Goal: Communication & Community: Ask a question

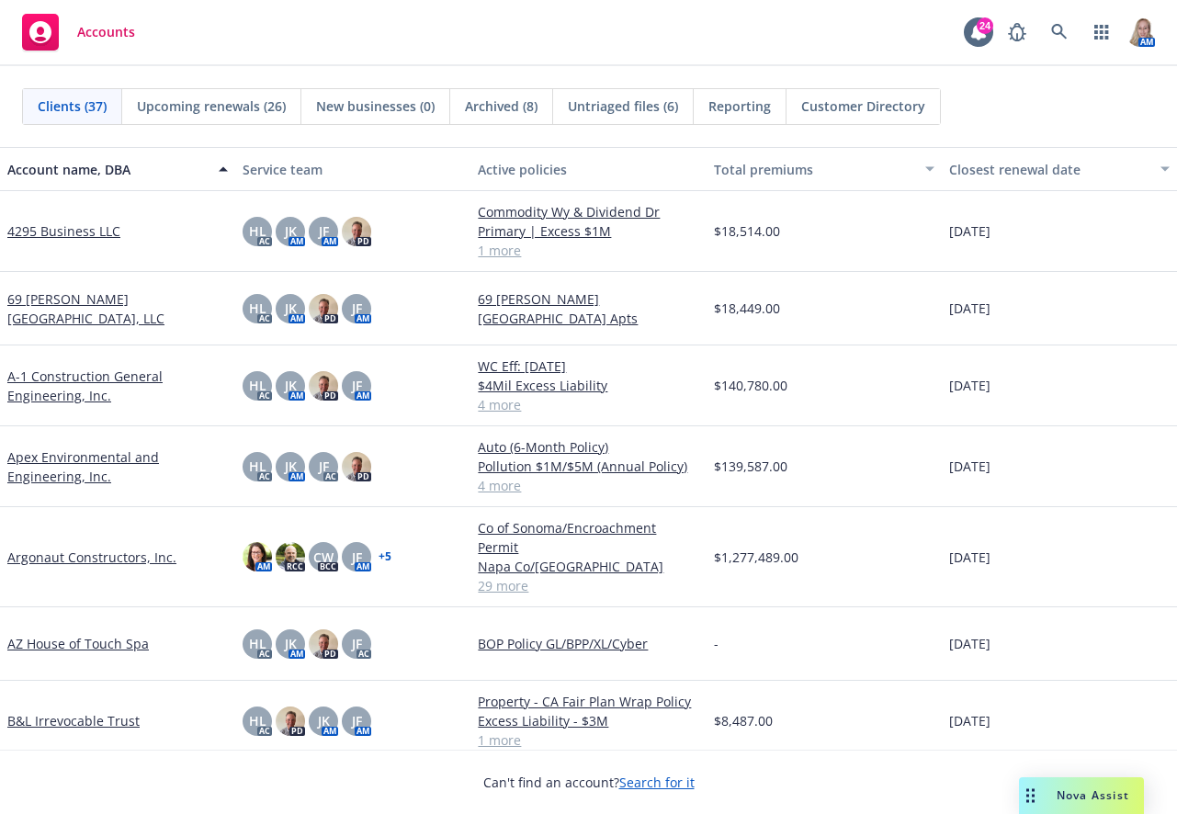
click at [393, 769] on div "Can't find an account? Search for it" at bounding box center [588, 771] width 1177 height 42
click at [1081, 790] on span "Nova Assist" at bounding box center [1093, 796] width 73 height 16
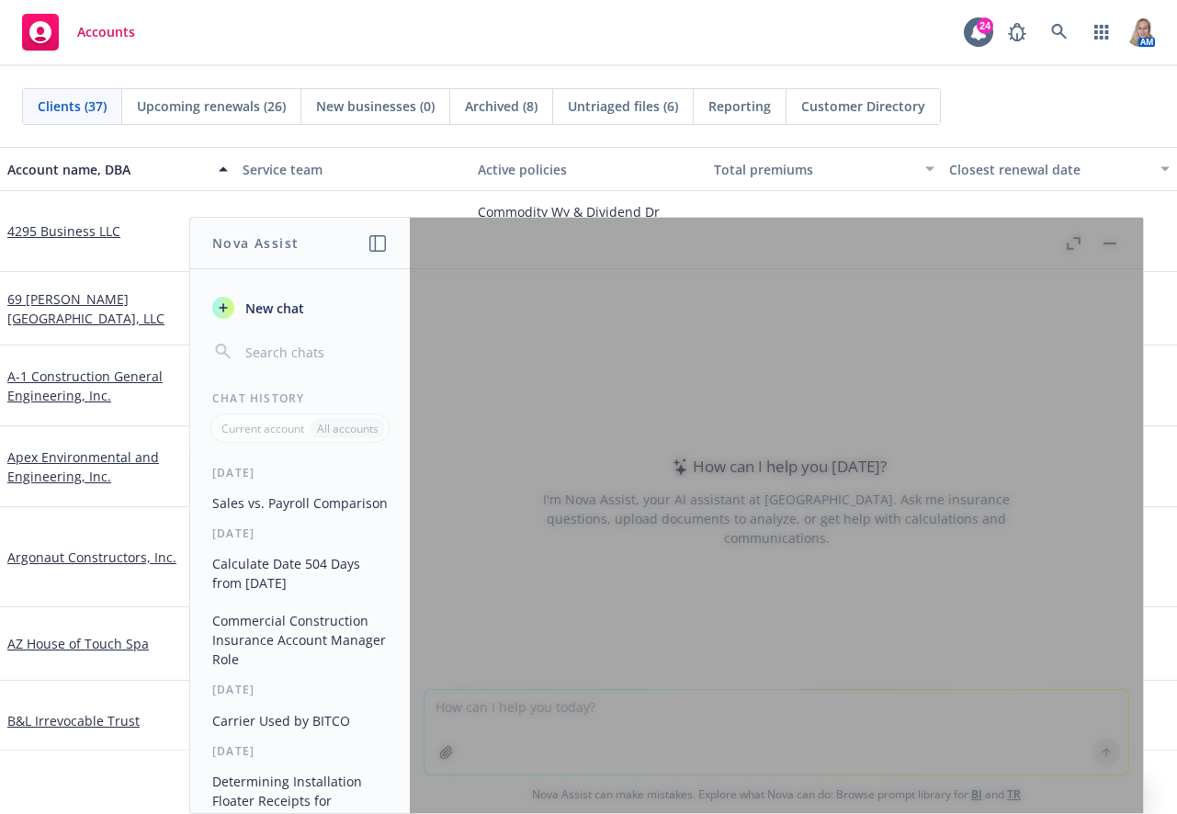
click at [889, 357] on div at bounding box center [776, 516] width 733 height 596
click at [584, 705] on div at bounding box center [776, 516] width 733 height 596
click at [289, 302] on span "New chat" at bounding box center [273, 308] width 62 height 19
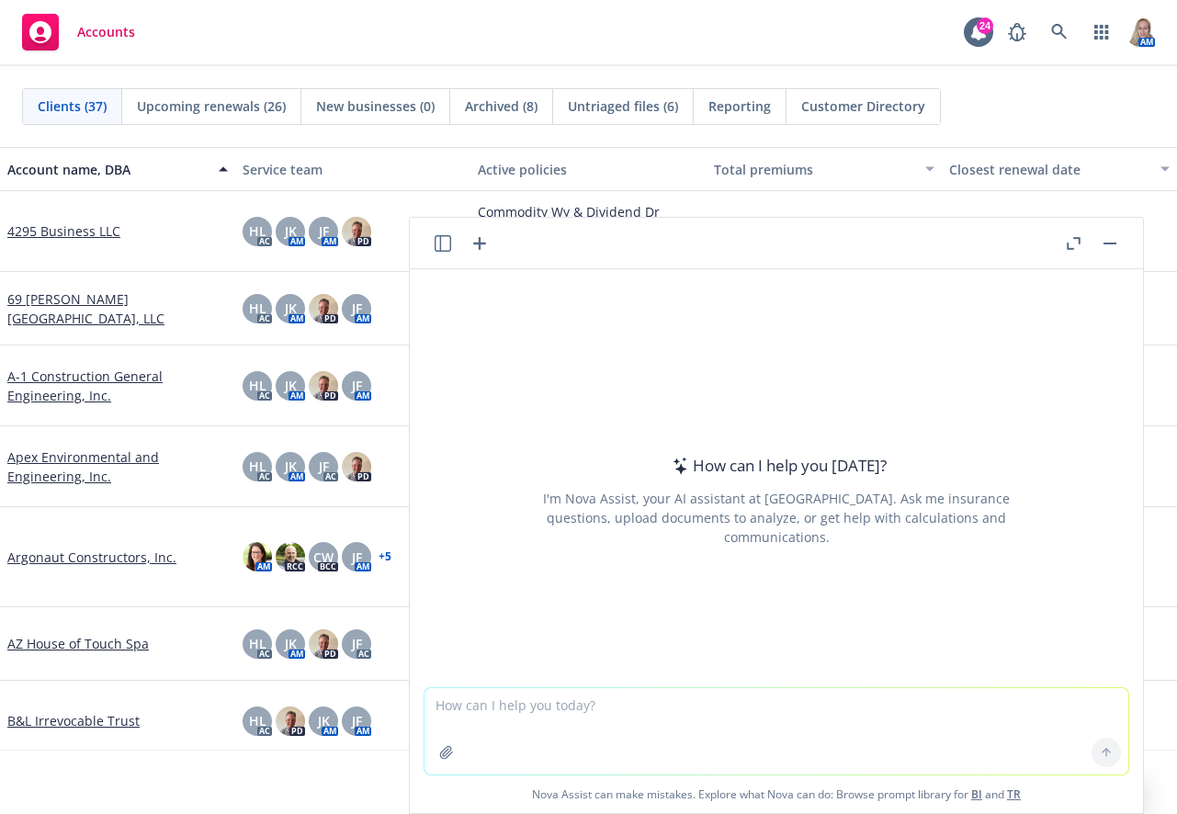
click at [793, 724] on textarea at bounding box center [777, 731] width 704 height 86
type textarea "What are OT Wages?"
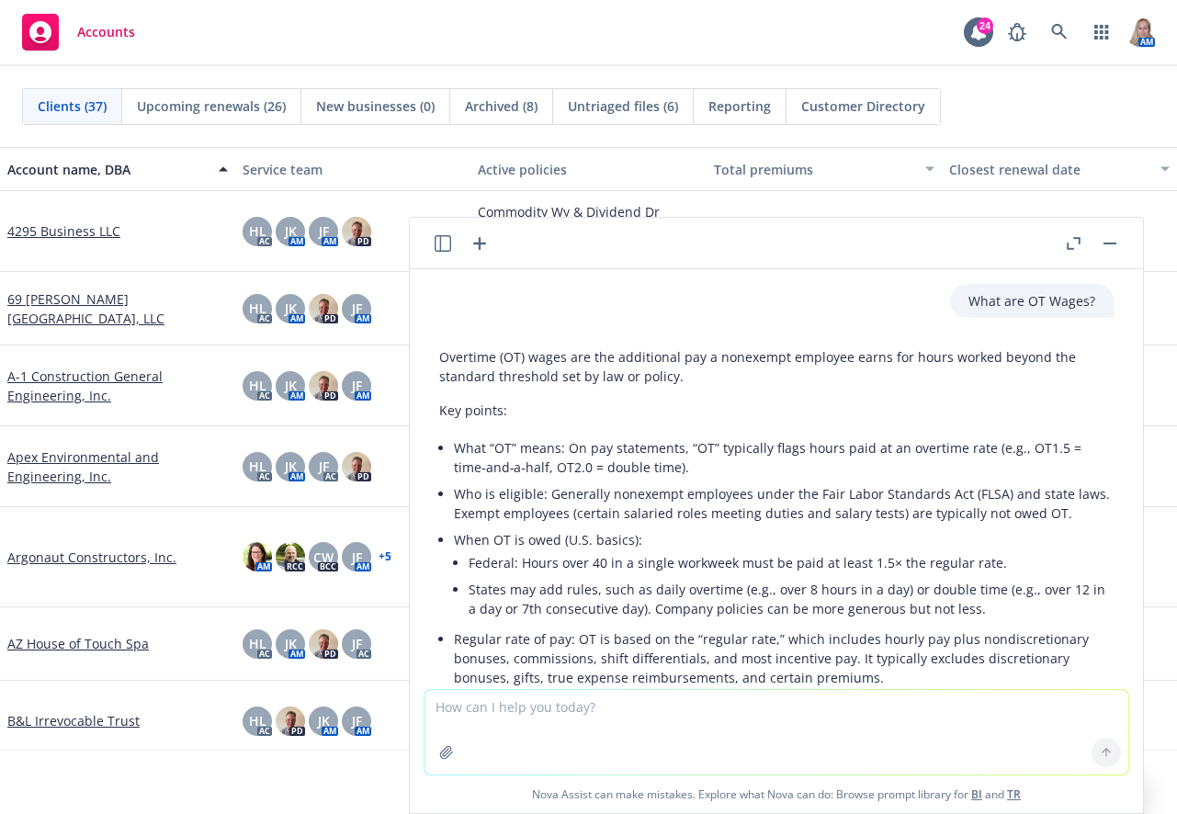
click at [1118, 236] on button "button" at bounding box center [1110, 244] width 22 height 22
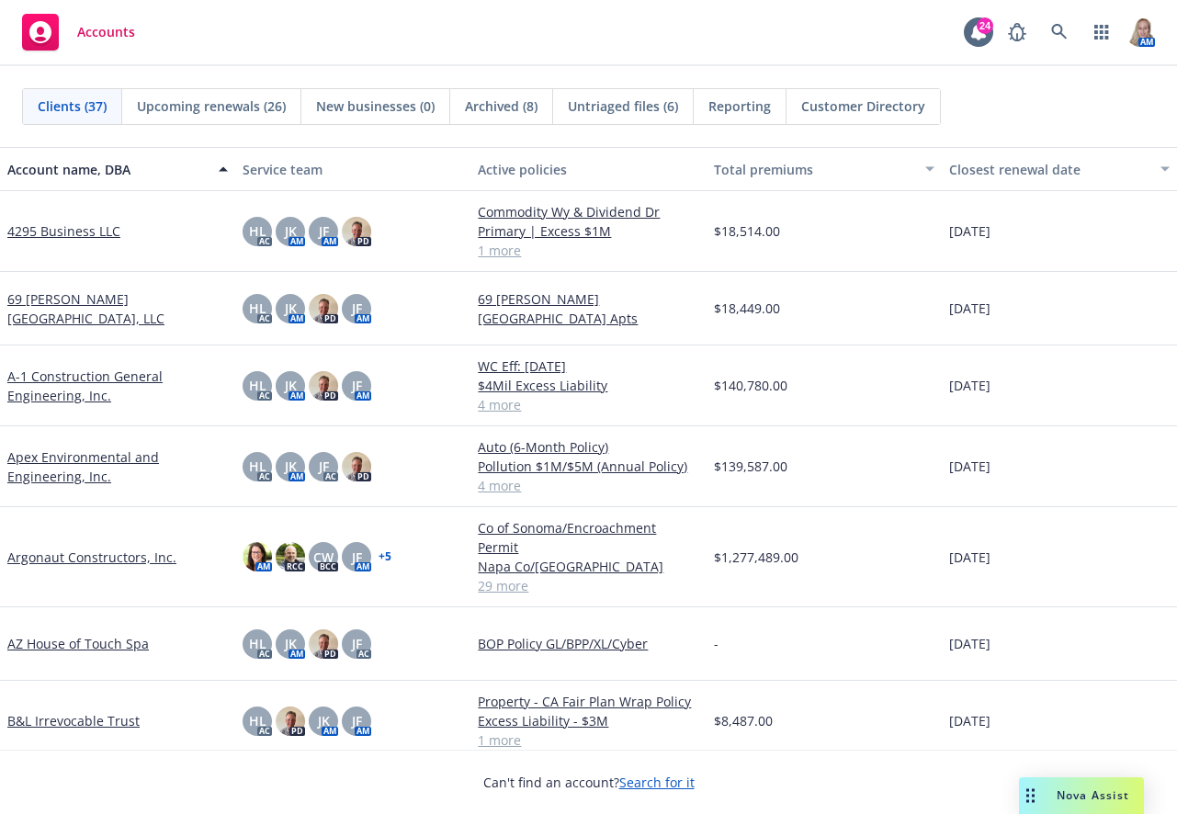
click at [863, 37] on div "Accounts 24 AM" at bounding box center [588, 33] width 1177 height 66
click at [1079, 800] on span "Nova Assist" at bounding box center [1093, 796] width 73 height 16
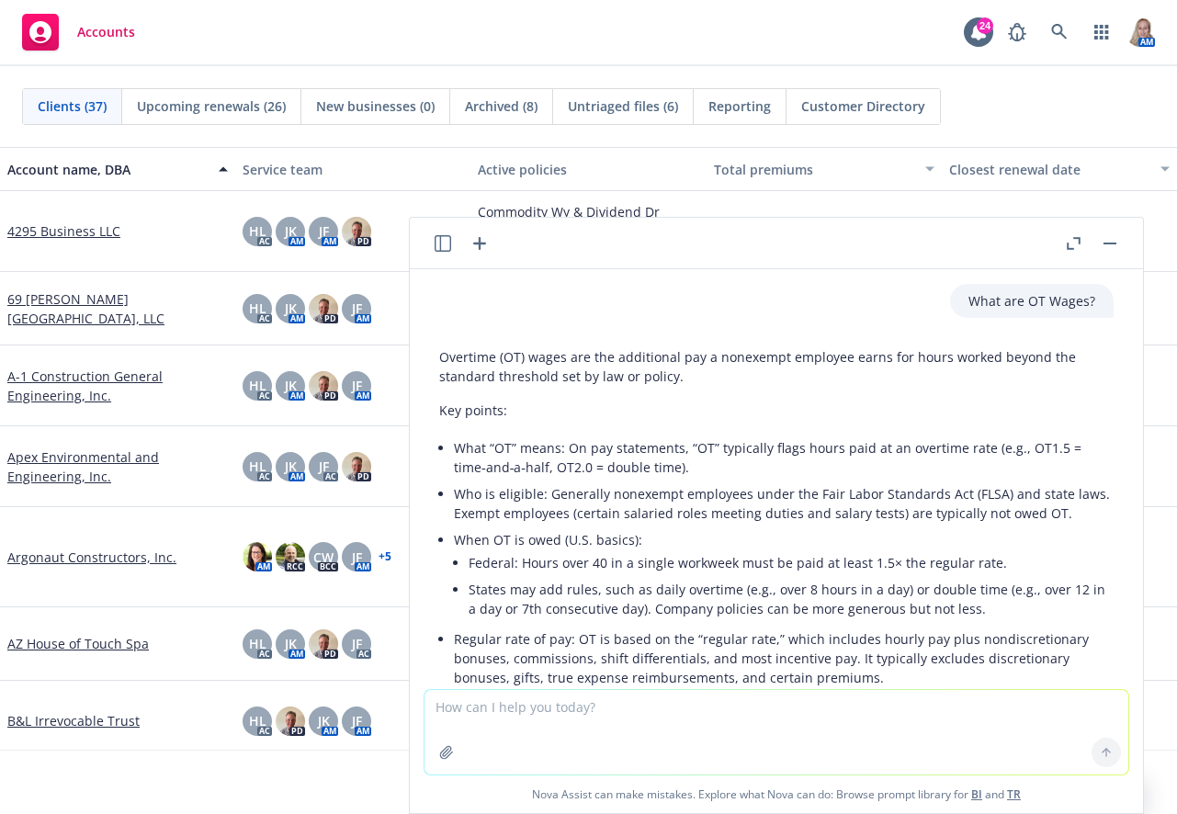
click at [476, 241] on icon "button" at bounding box center [480, 244] width 22 height 22
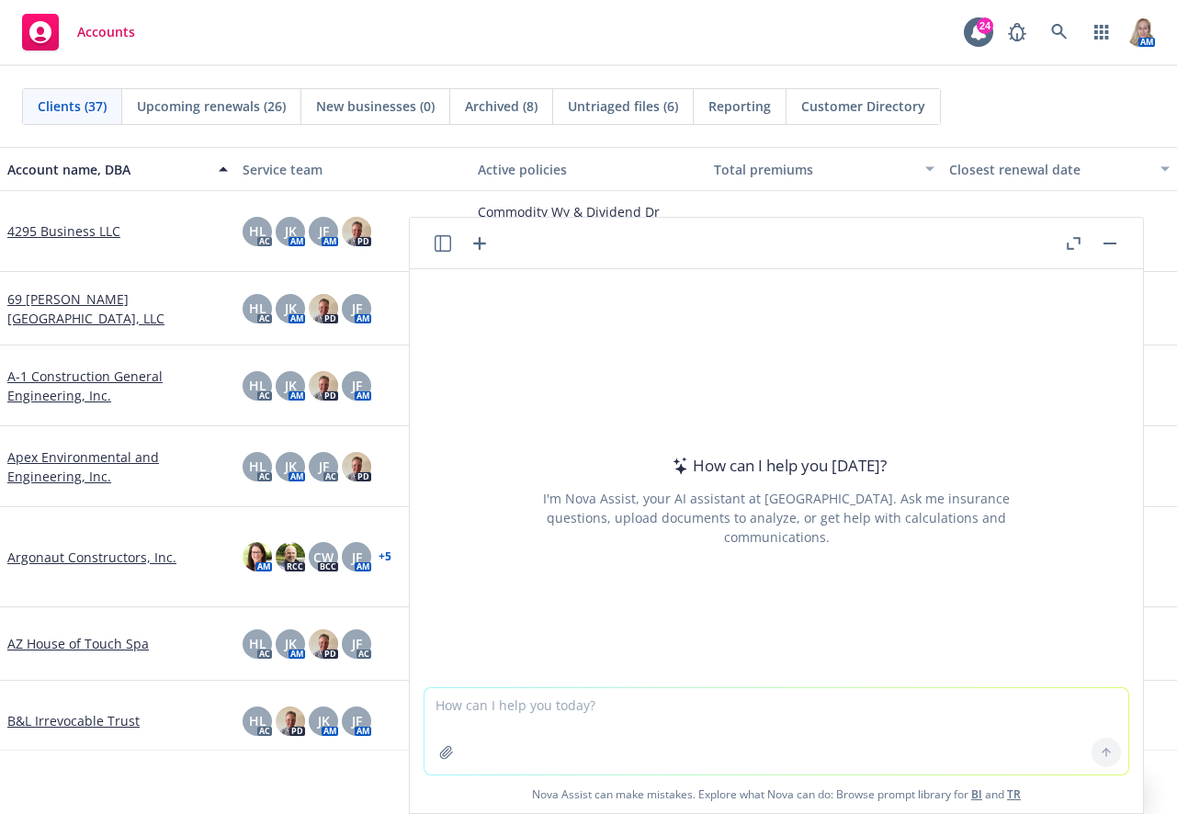
click at [607, 736] on textarea at bounding box center [777, 731] width 704 height 86
type textarea "What is Excluded on a General Liability Policy based on Payroll?"
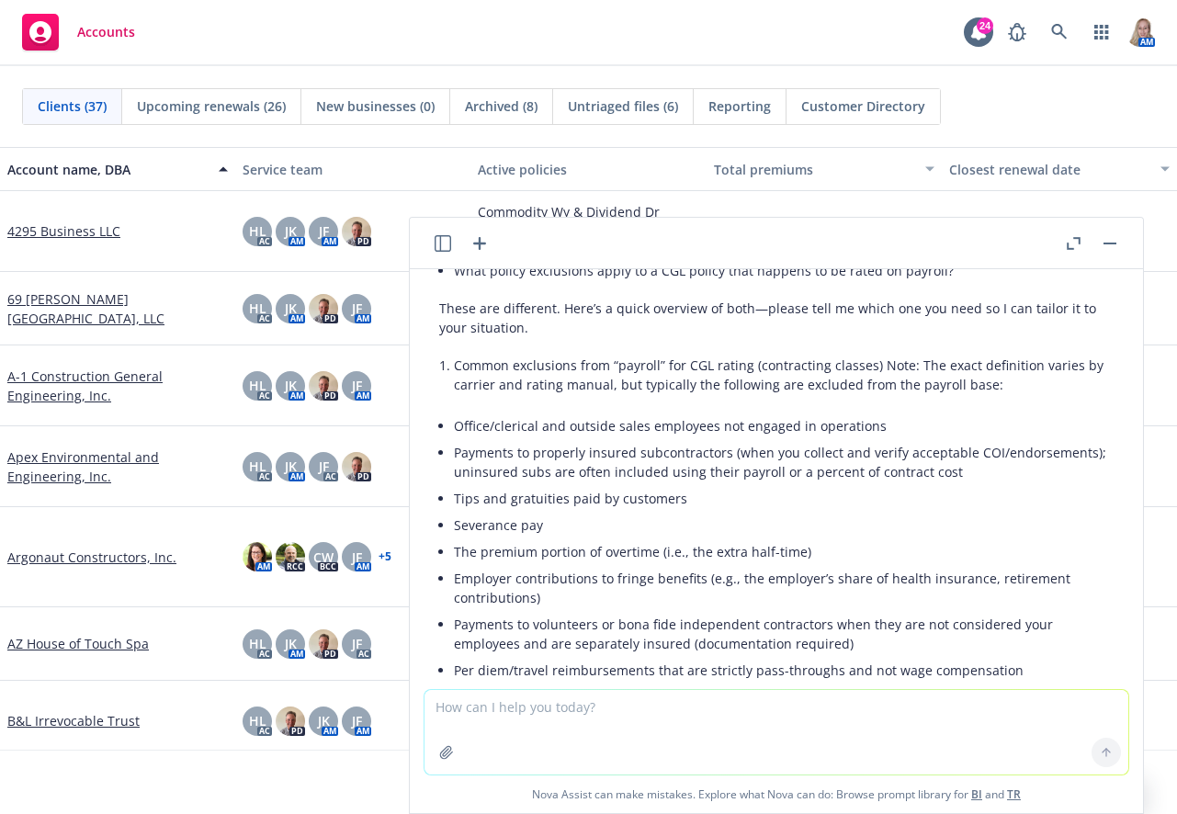
scroll to position [174, 0]
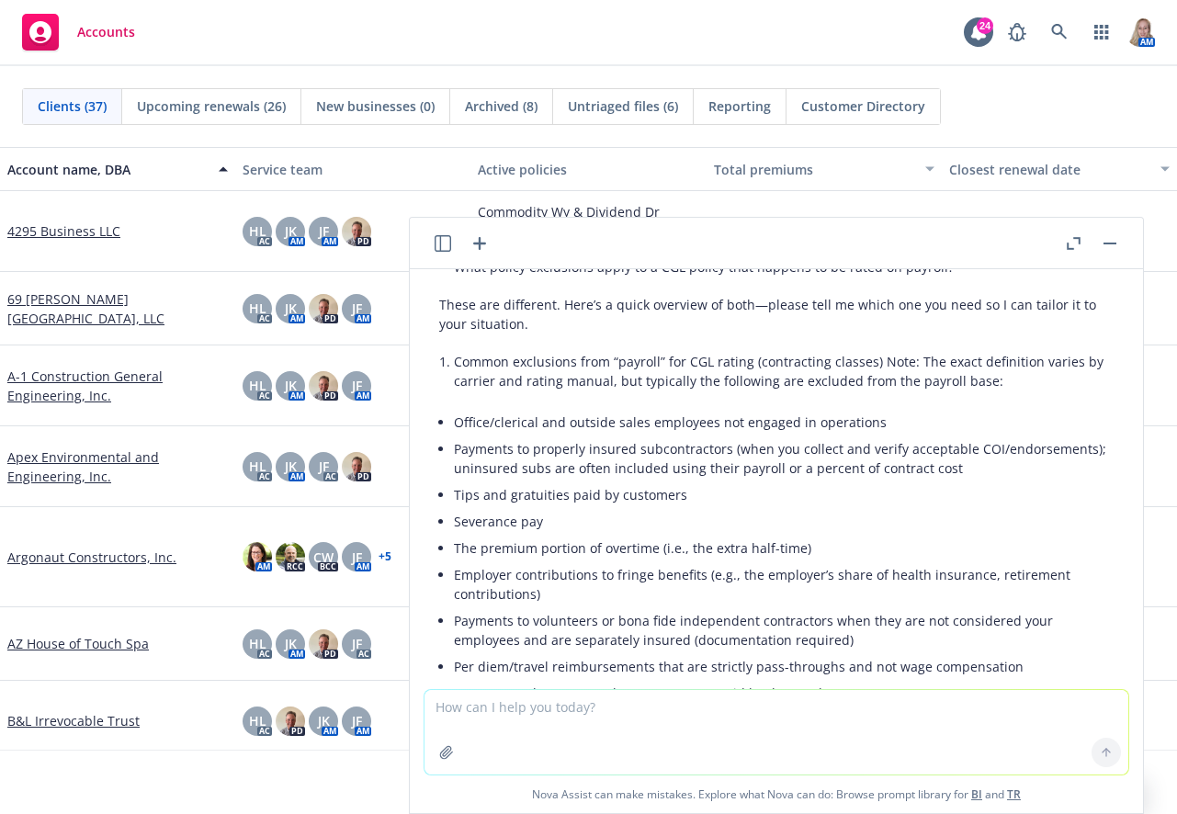
click at [531, 590] on li "Employer contributions to fringe benefits (e.g., the employer’s share of health…" at bounding box center [784, 584] width 660 height 46
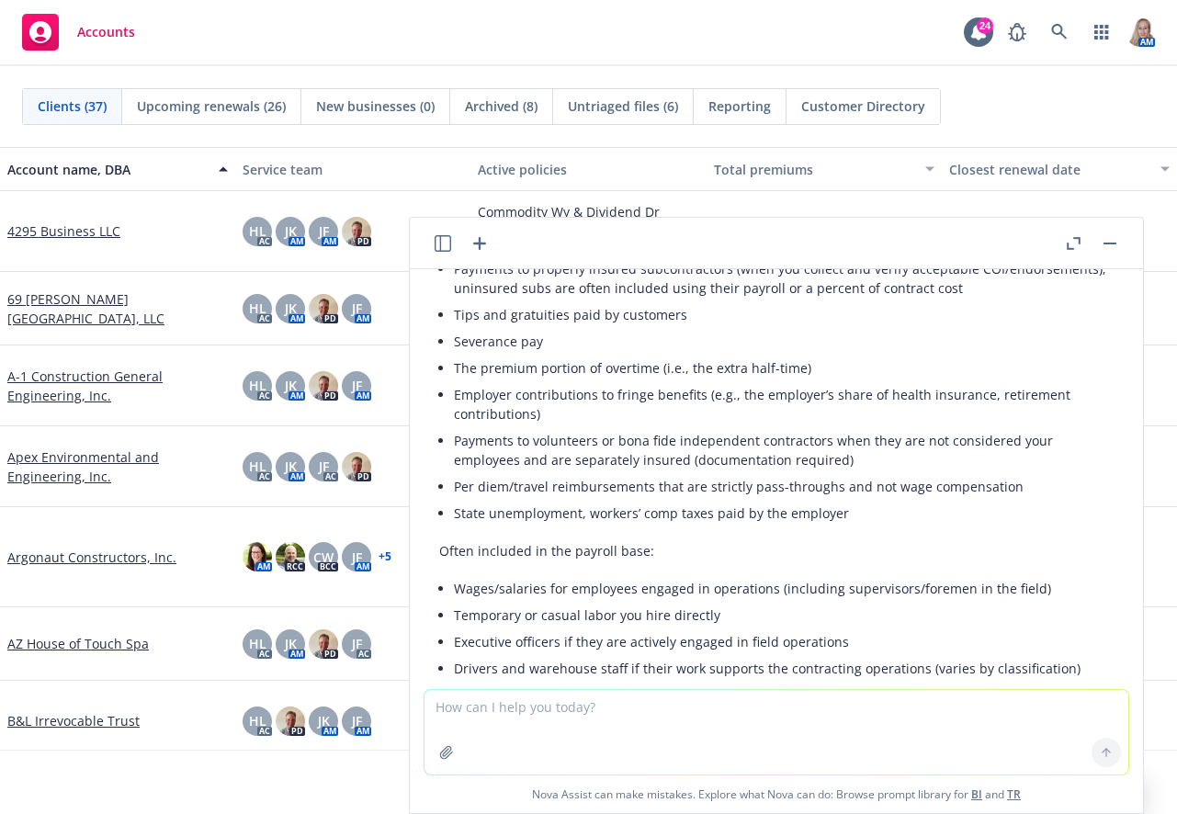
scroll to position [433, 0]
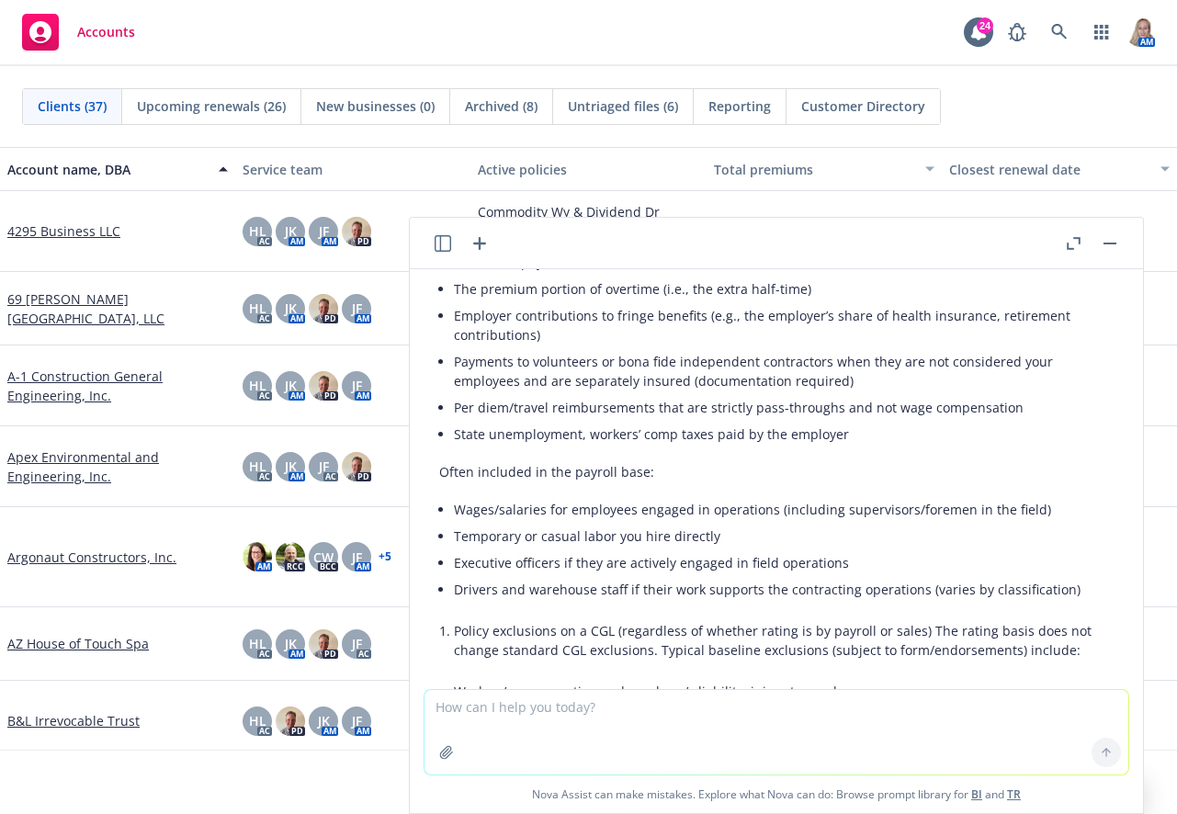
click at [463, 573] on li "Executive officers if they are actively engaged in field operations" at bounding box center [784, 563] width 660 height 27
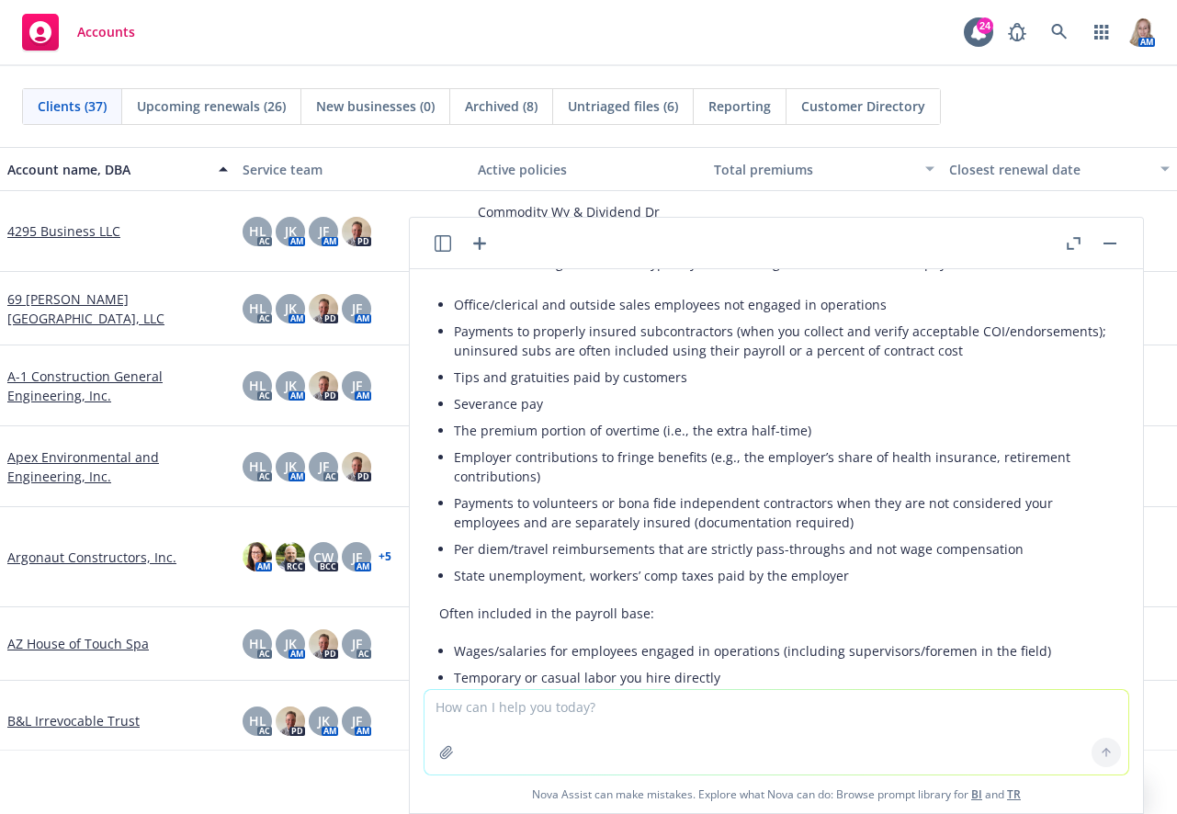
scroll to position [230, 0]
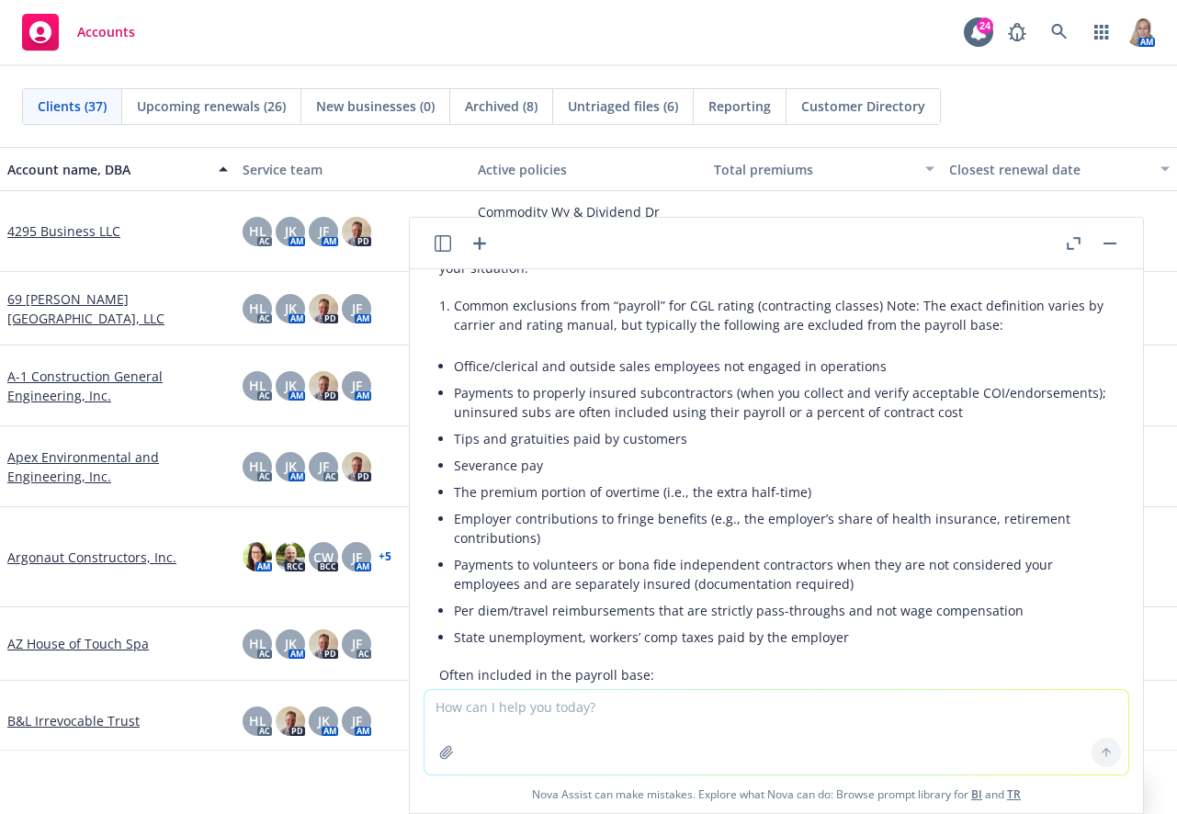
click at [615, 716] on textarea at bounding box center [777, 732] width 704 height 85
click at [486, 727] on textarea "Are" at bounding box center [777, 731] width 704 height 86
type textarea "A"
drag, startPoint x: 515, startPoint y: 735, endPoint x: 515, endPoint y: 725, distance: 10.1
click at [515, 735] on textarea at bounding box center [777, 731] width 704 height 86
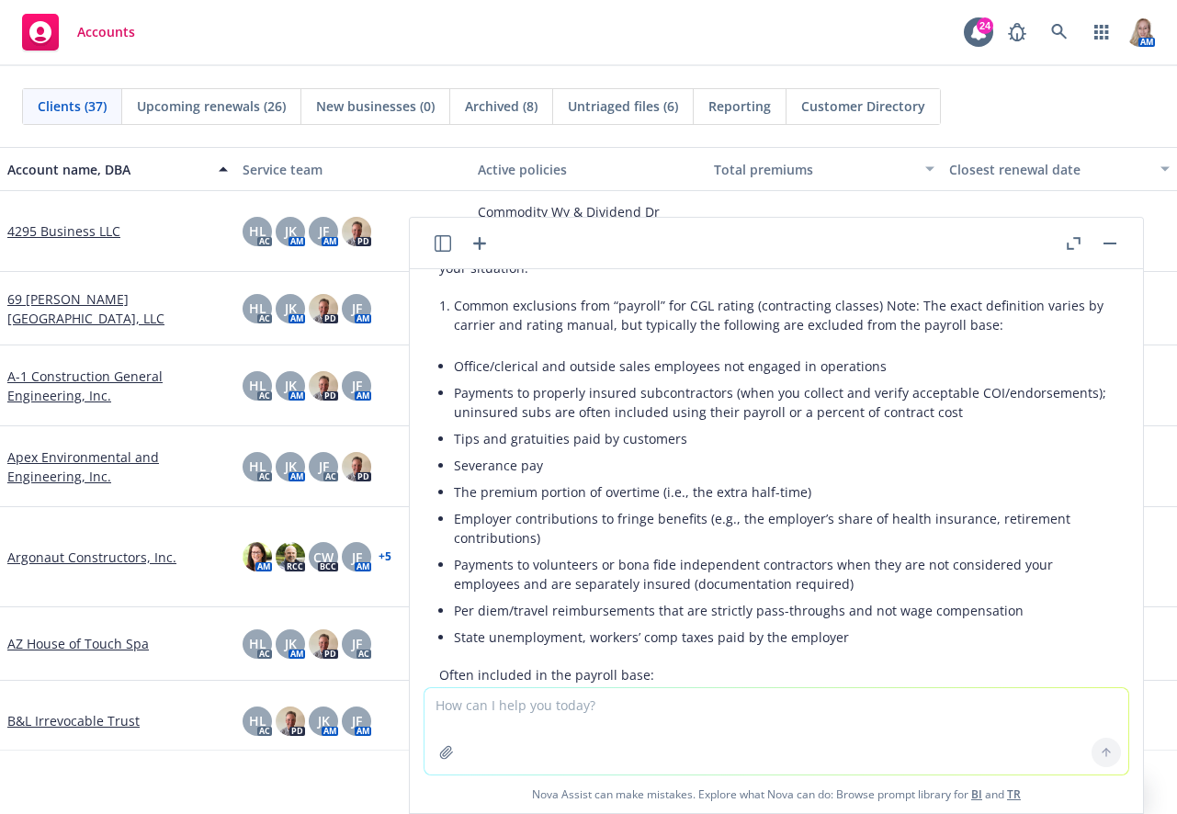
paste textarea "for purposes of general liability, are truckers considered part of material hau…"
click at [436, 698] on textarea "for purposes of general liability, are truckers considered part of material hau…" at bounding box center [777, 731] width 704 height 86
click at [1072, 705] on textarea "for purposes of general liability, are truckers considered part of material hau…" at bounding box center [777, 731] width 704 height 86
click at [435, 701] on textarea "for purposes of general liability, are truckers considered part of material hau…" at bounding box center [777, 731] width 704 height 86
type textarea "For purposes of general liability, are truckers considered part of material hau…"
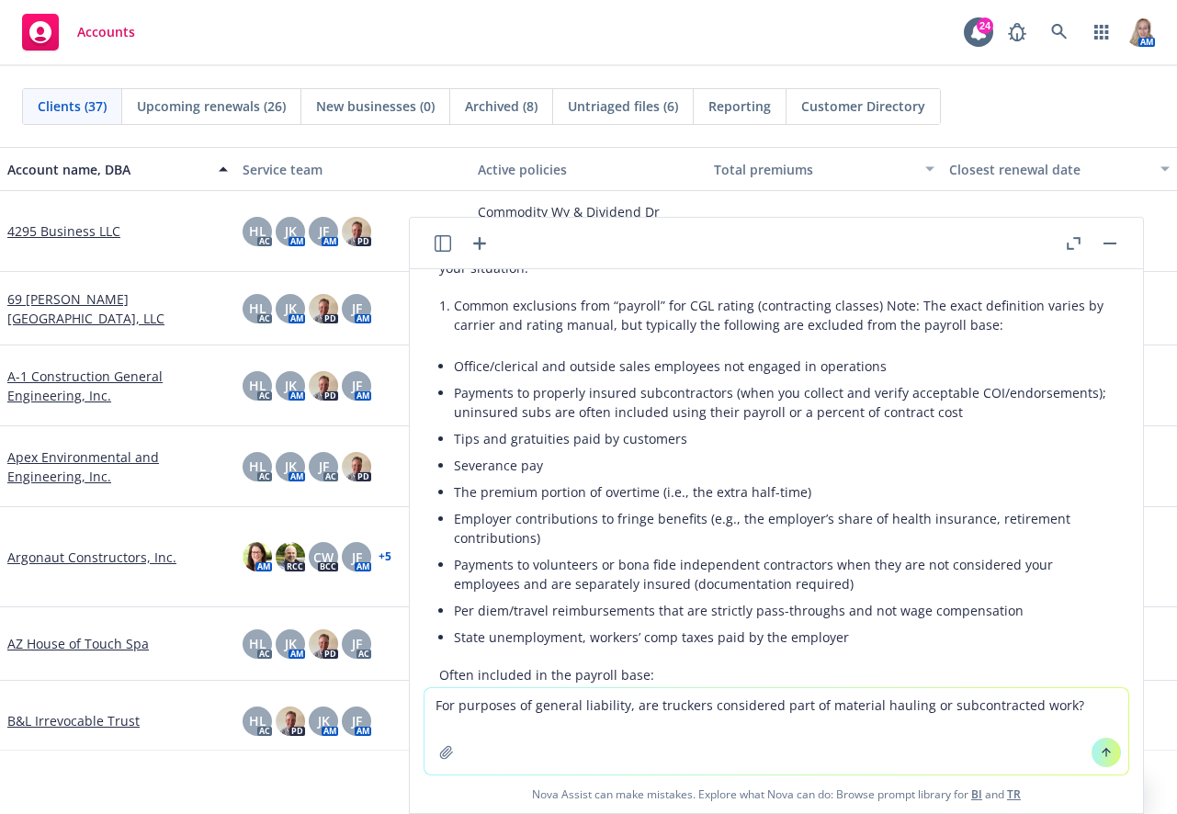
click at [1101, 757] on icon at bounding box center [1106, 752] width 13 height 13
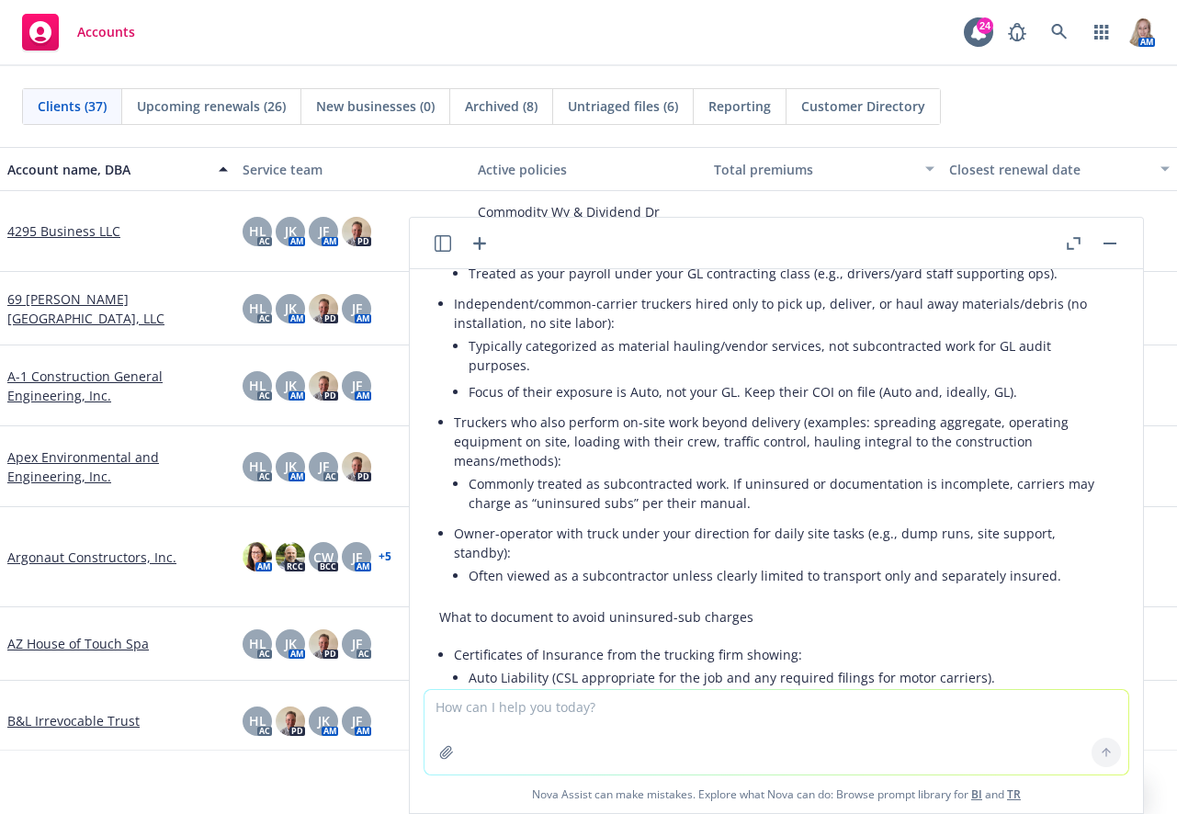
scroll to position [1457, 0]
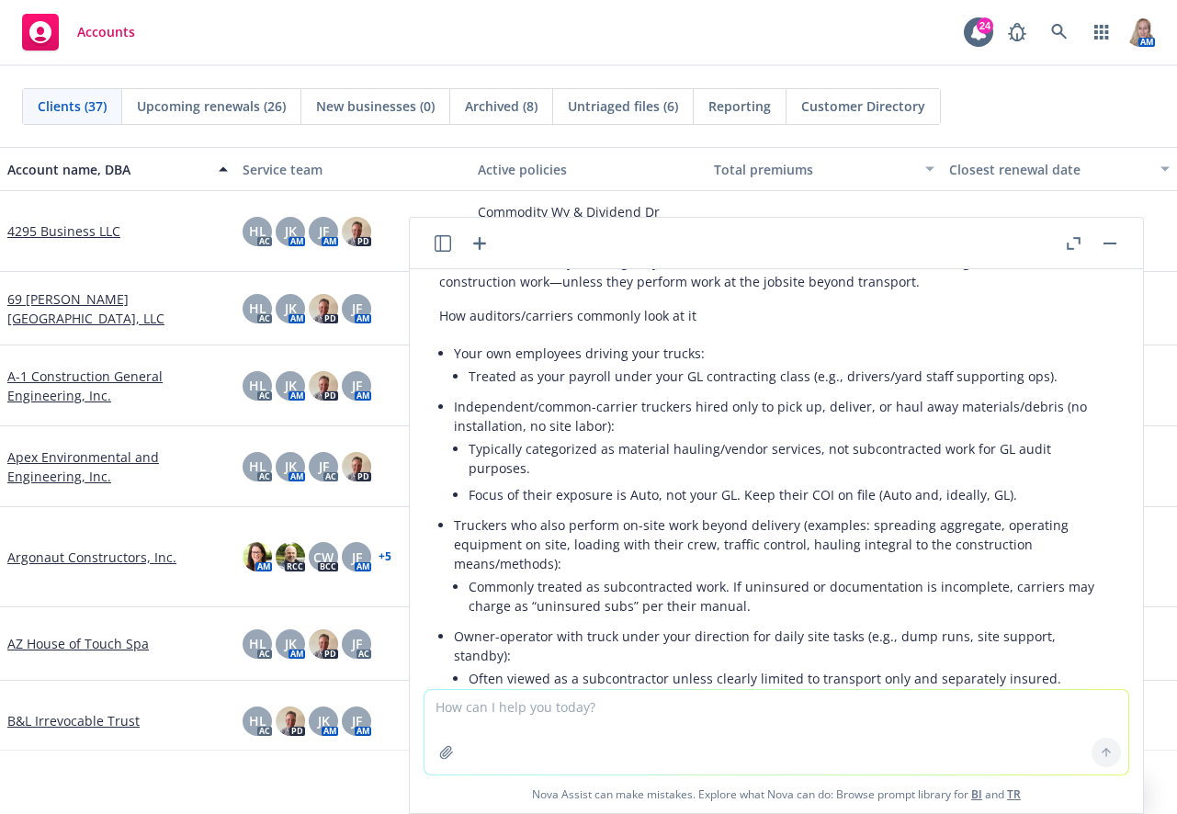
click at [546, 587] on li "Commonly treated as subcontracted work. If uninsured or documentation is incomp…" at bounding box center [791, 596] width 645 height 46
